Goal: Task Accomplishment & Management: Use online tool/utility

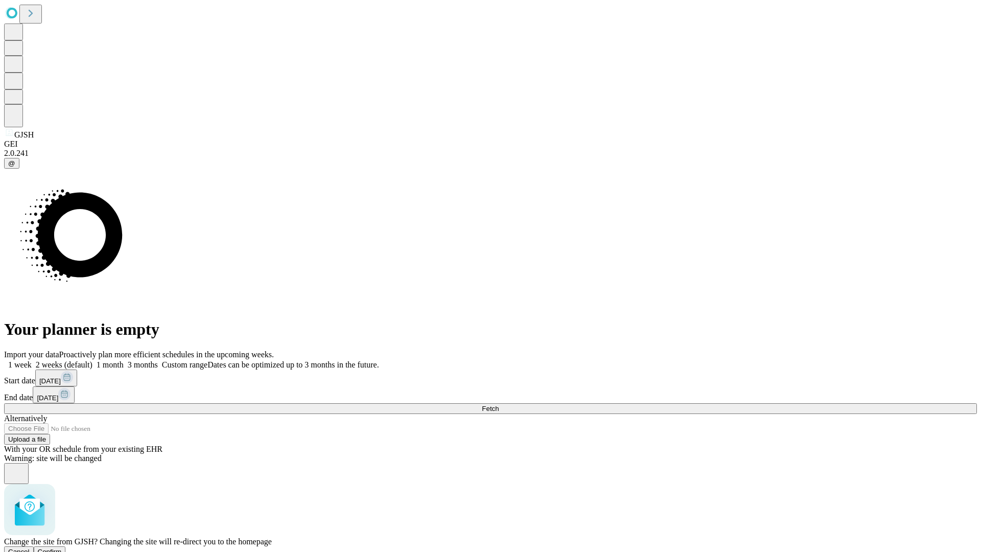
click at [62, 548] on span "Confirm" at bounding box center [50, 552] width 24 height 8
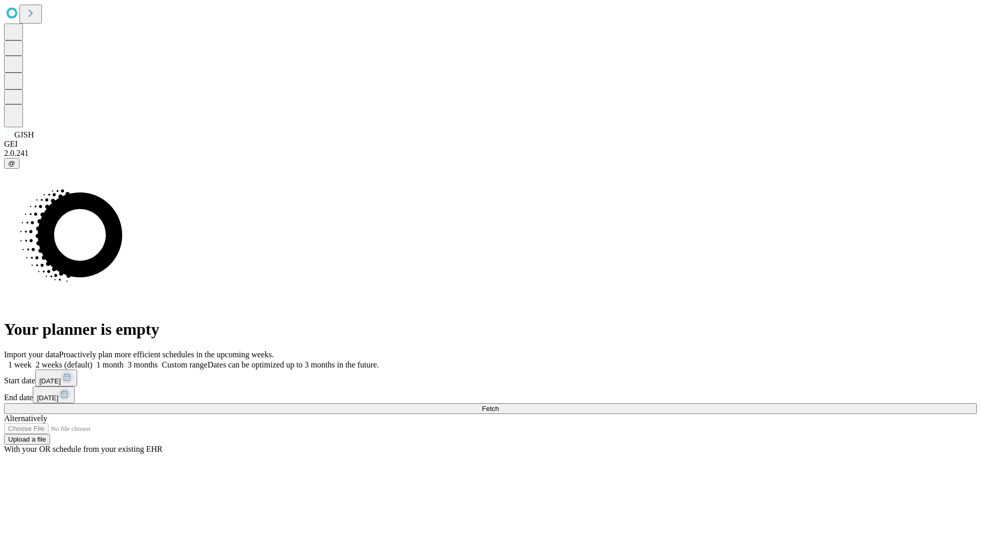
click at [93, 360] on label "2 weeks (default)" at bounding box center [62, 364] width 61 height 9
click at [499, 405] on span "Fetch" at bounding box center [490, 409] width 17 height 8
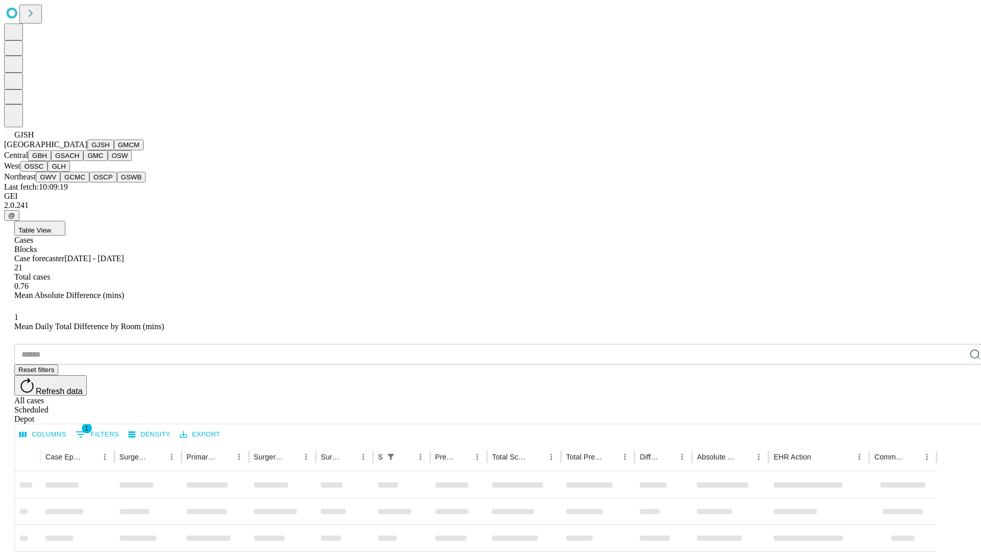
click at [114, 150] on button "GMCM" at bounding box center [129, 145] width 30 height 11
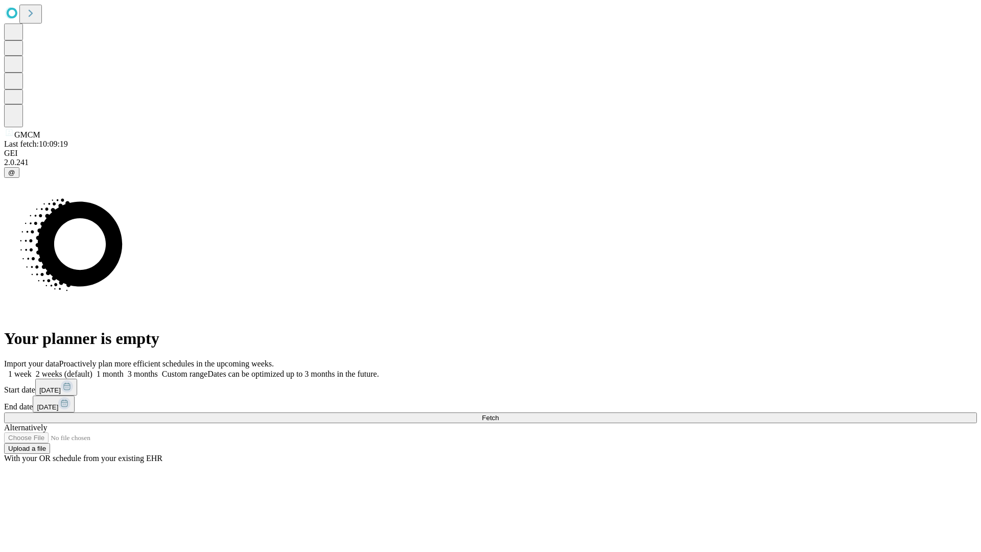
click at [499, 414] on span "Fetch" at bounding box center [490, 418] width 17 height 8
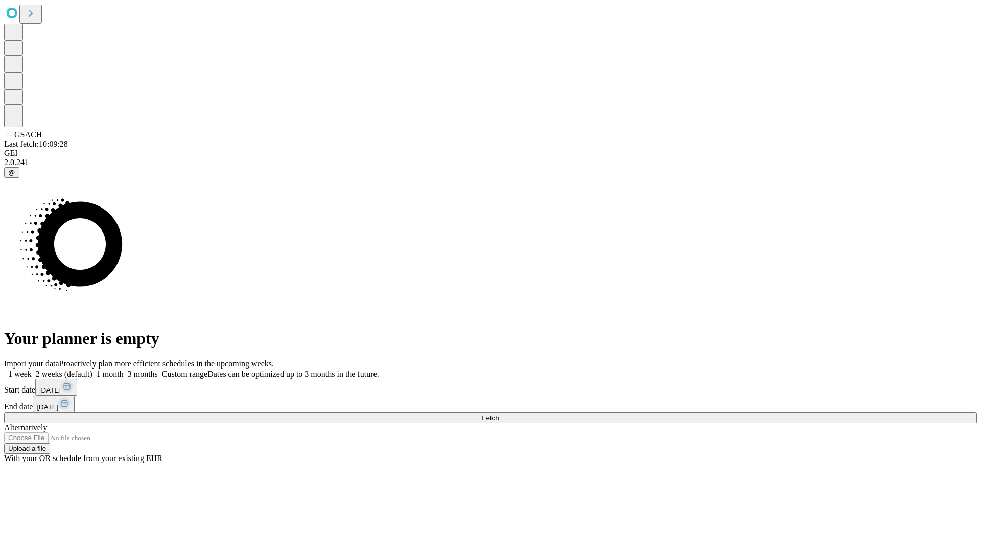
click at [93, 370] on label "2 weeks (default)" at bounding box center [62, 374] width 61 height 9
click at [499, 414] on span "Fetch" at bounding box center [490, 418] width 17 height 8
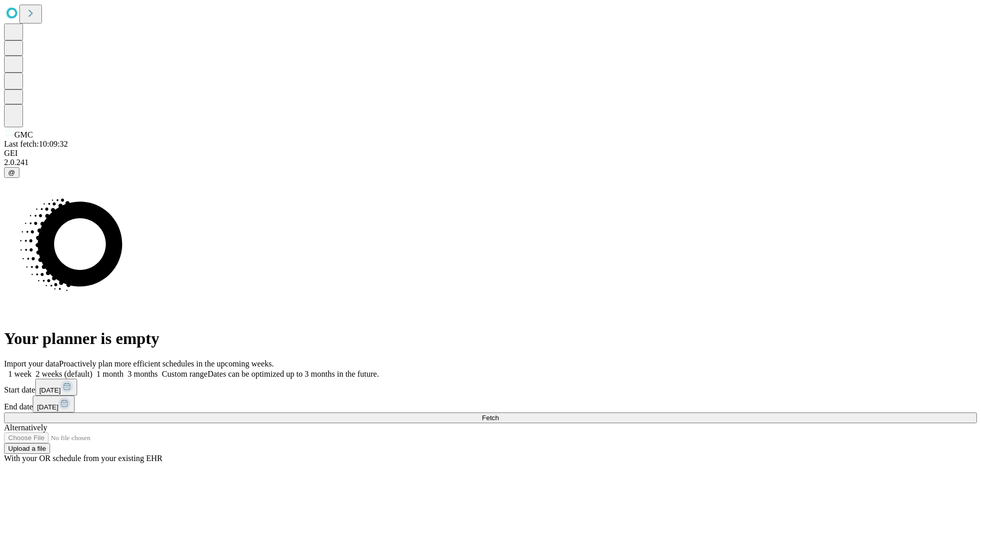
click at [499, 414] on span "Fetch" at bounding box center [490, 418] width 17 height 8
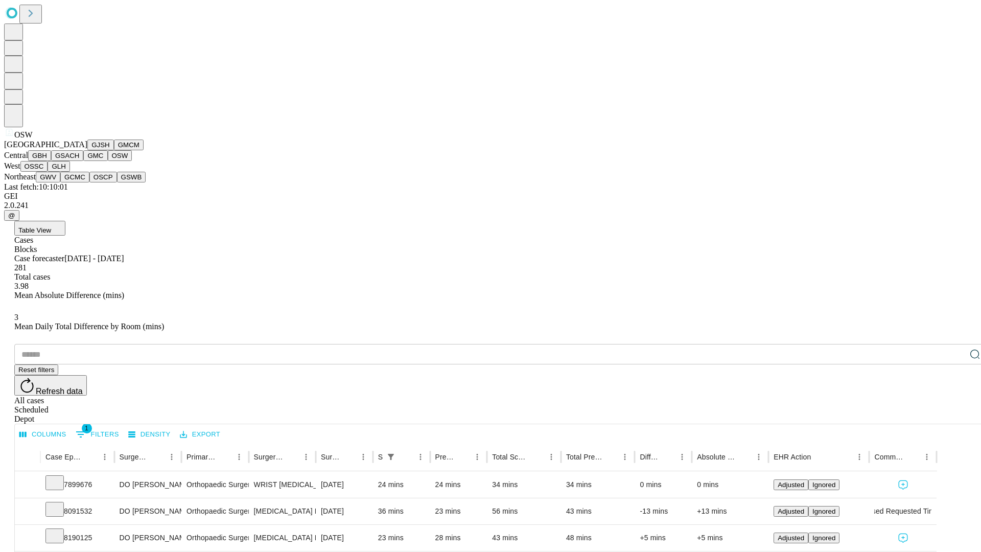
click at [48, 172] on button "OSSC" at bounding box center [34, 166] width 28 height 11
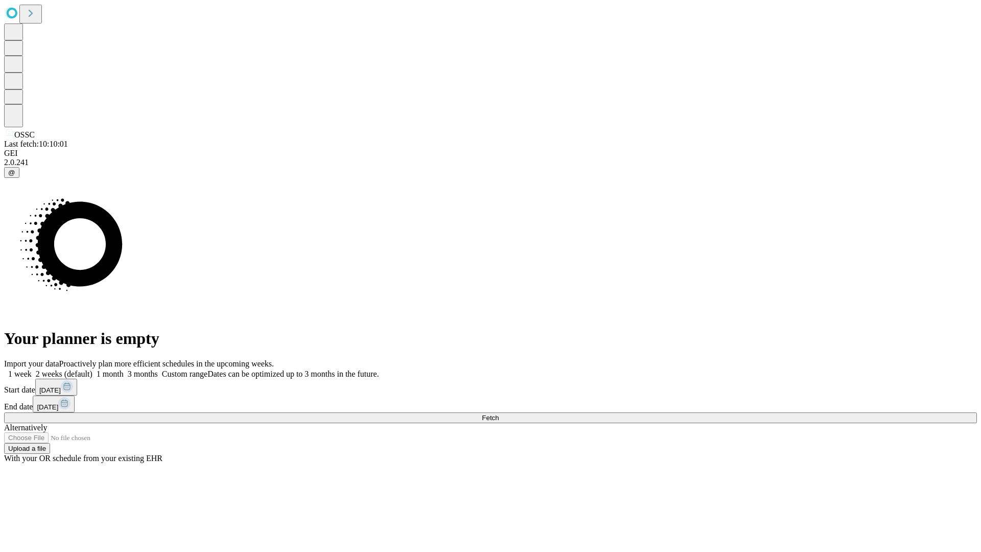
click at [93, 370] on label "2 weeks (default)" at bounding box center [62, 374] width 61 height 9
click at [499, 414] on span "Fetch" at bounding box center [490, 418] width 17 height 8
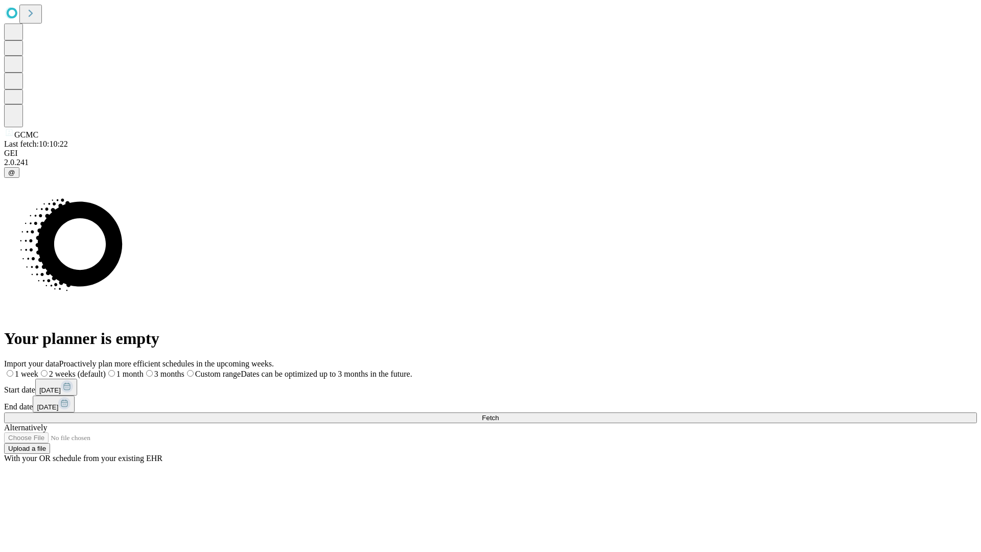
click at [106, 370] on label "2 weeks (default)" at bounding box center [71, 374] width 67 height 9
click at [499, 414] on span "Fetch" at bounding box center [490, 418] width 17 height 8
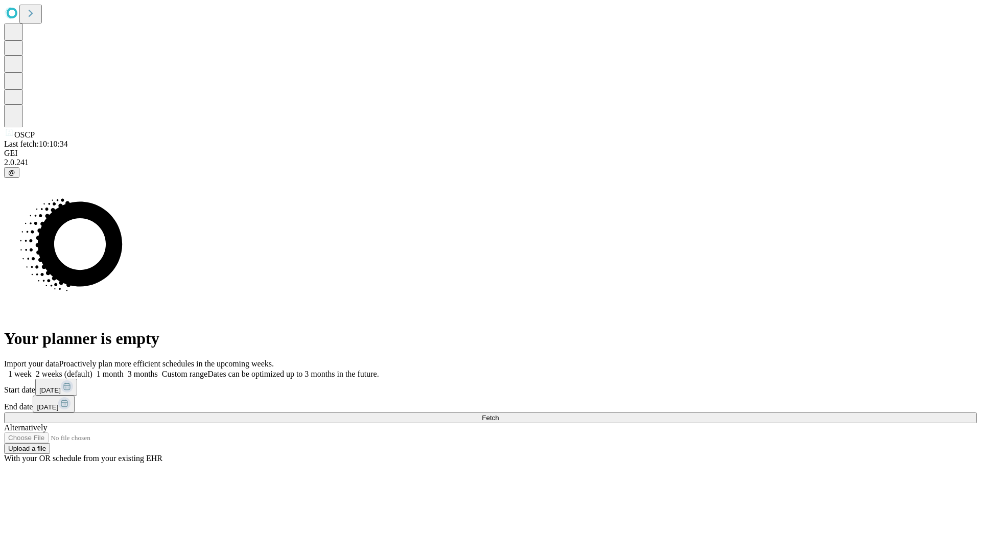
click at [93, 370] on label "2 weeks (default)" at bounding box center [62, 374] width 61 height 9
click at [499, 414] on span "Fetch" at bounding box center [490, 418] width 17 height 8
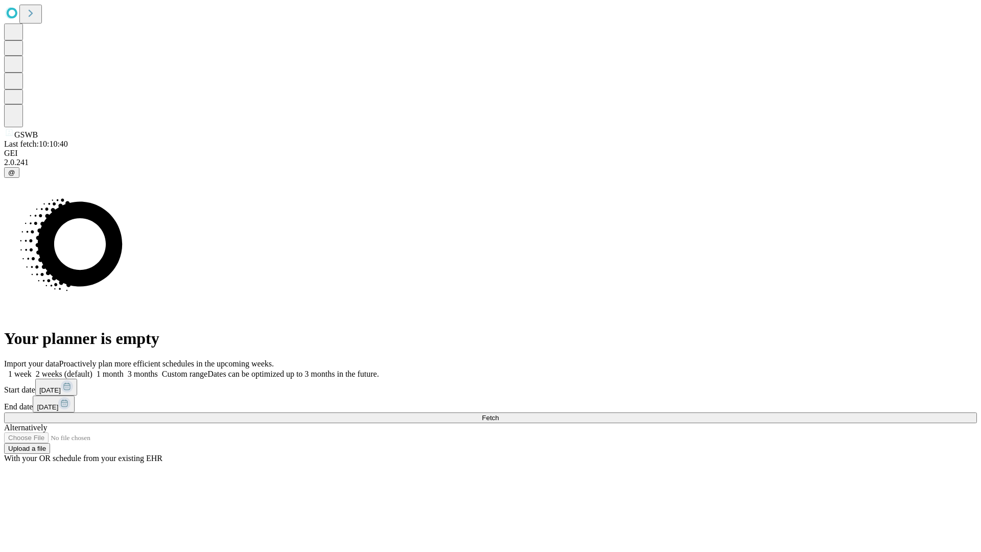
click at [93, 370] on label "2 weeks (default)" at bounding box center [62, 374] width 61 height 9
click at [499, 414] on span "Fetch" at bounding box center [490, 418] width 17 height 8
